Goal: Use online tool/utility: Utilize a website feature to perform a specific function

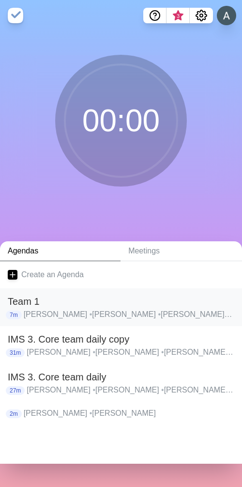
click at [84, 315] on p "[PERSON_NAME] • [PERSON_NAME] • [PERSON_NAME] • [PERSON_NAME] • [PERSON_NAME] •…" at bounding box center [129, 315] width 211 height 12
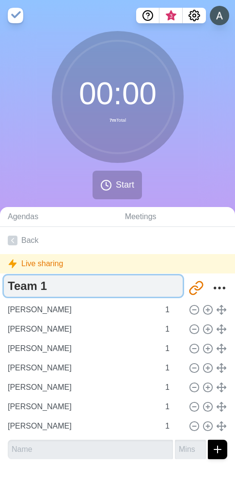
click at [49, 284] on textarea "Team 1" at bounding box center [93, 285] width 179 height 21
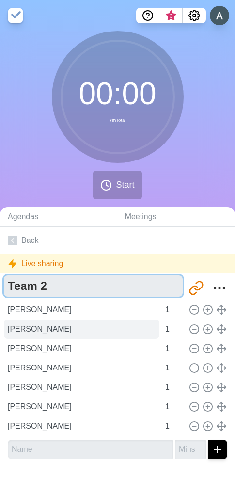
type textarea "Team 2"
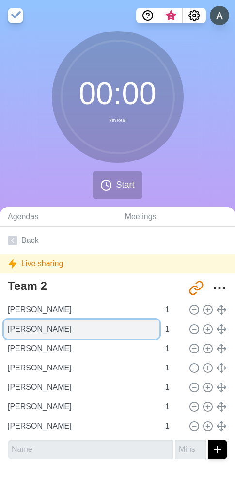
click at [85, 320] on input "[PERSON_NAME]" at bounding box center [82, 328] width 156 height 19
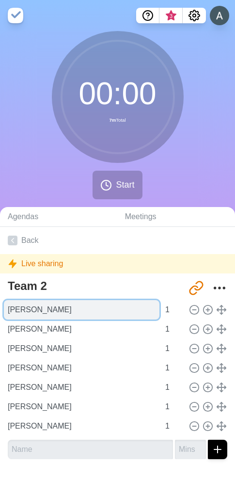
click at [83, 314] on input "[PERSON_NAME]" at bounding box center [82, 309] width 156 height 19
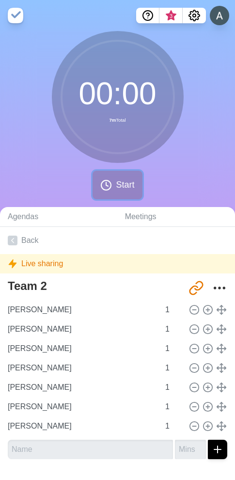
click at [115, 183] on button "Start" at bounding box center [117, 185] width 49 height 29
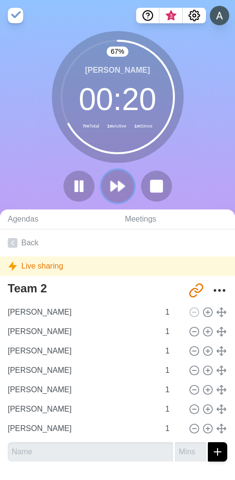
click at [119, 184] on polygon at bounding box center [121, 186] width 6 height 10
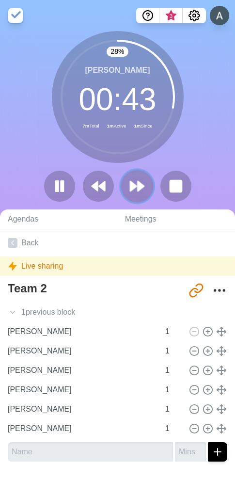
click at [138, 186] on polygon at bounding box center [141, 186] width 6 height 10
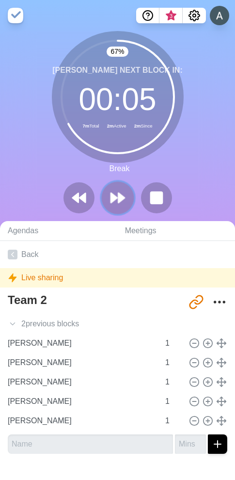
click at [122, 199] on polygon at bounding box center [121, 198] width 6 height 10
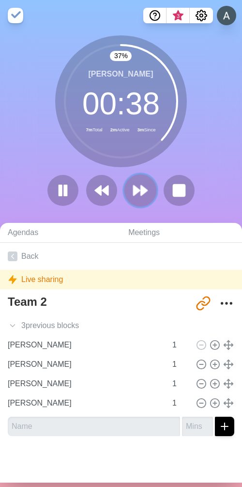
click at [134, 188] on polygon at bounding box center [137, 191] width 6 height 10
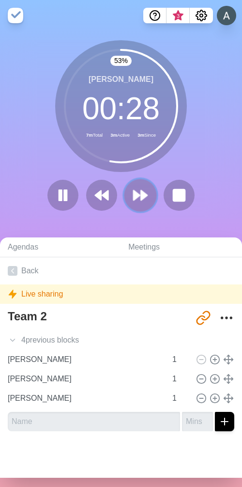
click at [141, 195] on polygon at bounding box center [144, 195] width 6 height 10
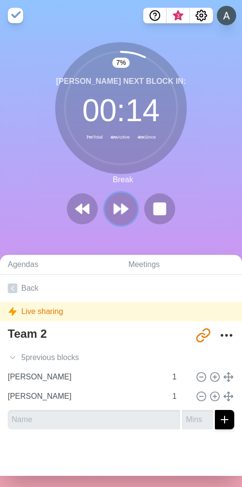
click at [123, 213] on icon at bounding box center [121, 209] width 16 height 16
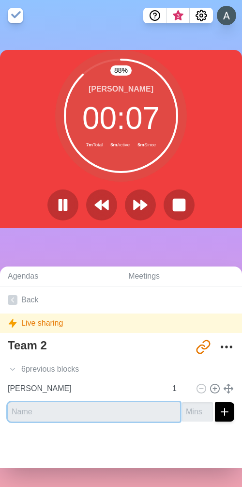
click at [94, 413] on input "text" at bounding box center [94, 411] width 172 height 19
type input "Обшие вопросы"
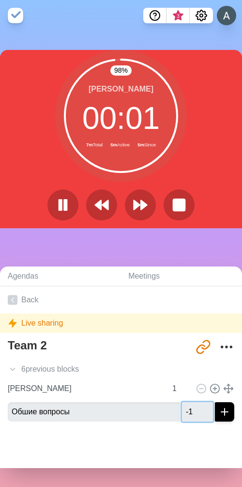
click at [192, 413] on input "-1" at bounding box center [197, 411] width 31 height 19
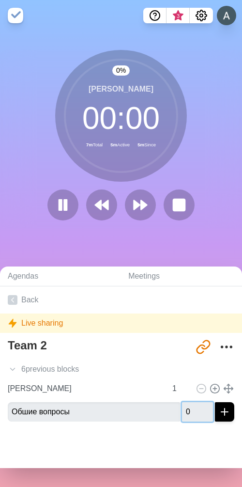
click at [192, 408] on input "0" at bounding box center [197, 411] width 31 height 19
click at [192, 408] on input "1" at bounding box center [197, 411] width 31 height 19
type input "2"
click at [192, 408] on input "2" at bounding box center [197, 411] width 31 height 19
click at [0, 0] on icon at bounding box center [0, 0] width 0 height 0
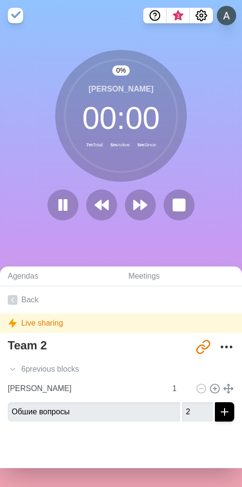
type input "[PERSON_NAME]"
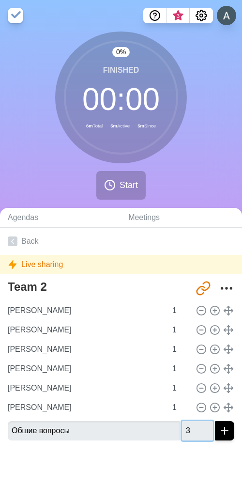
click at [194, 427] on input "3" at bounding box center [197, 430] width 31 height 19
click at [194, 427] on input "4" at bounding box center [197, 430] width 31 height 19
type input "5"
click at [194, 427] on input "5" at bounding box center [197, 430] width 31 height 19
click at [221, 431] on line "submit" at bounding box center [224, 431] width 7 height 0
